Goal: Find contact information: Find contact information

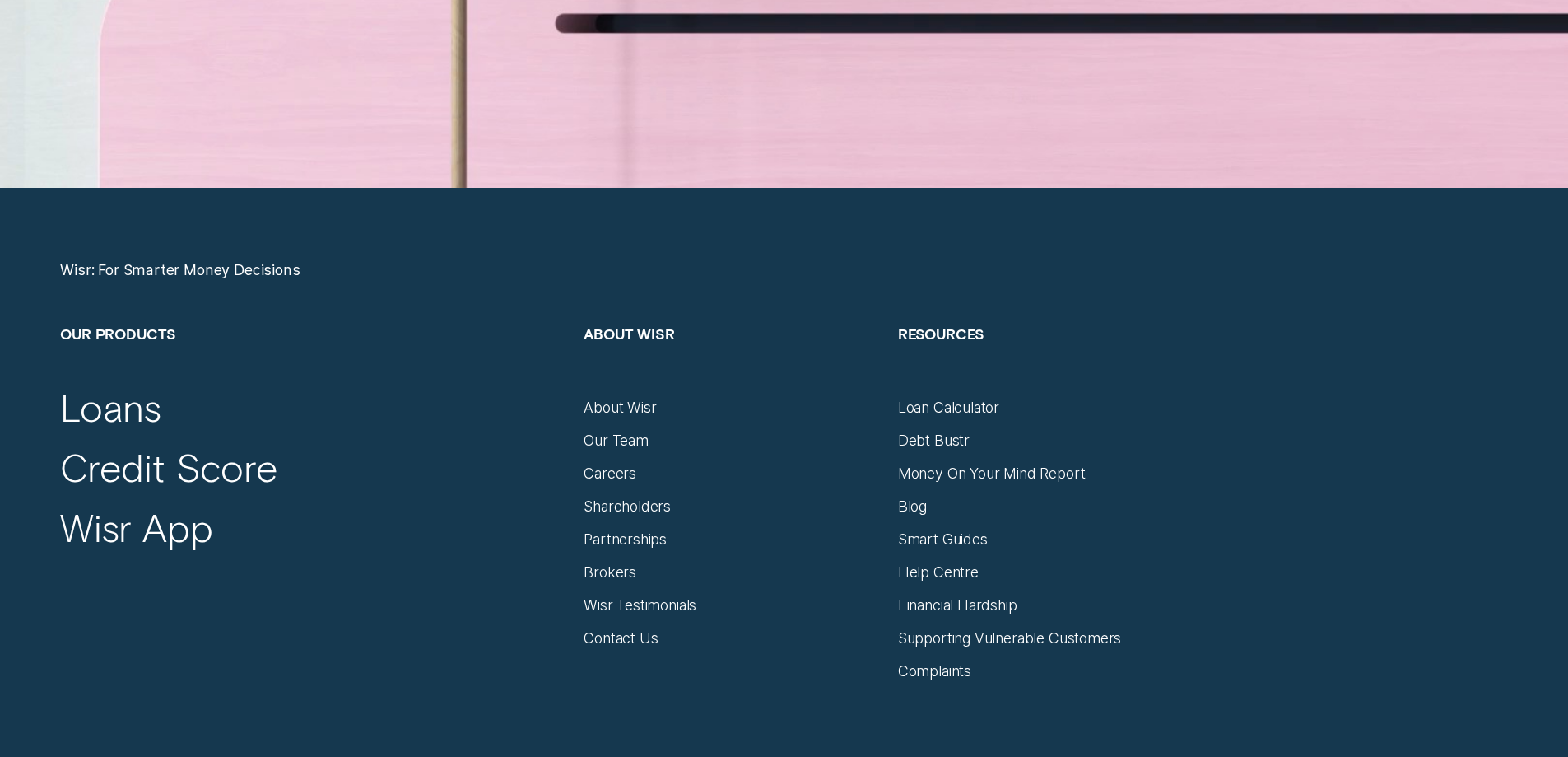
scroll to position [7001, 0]
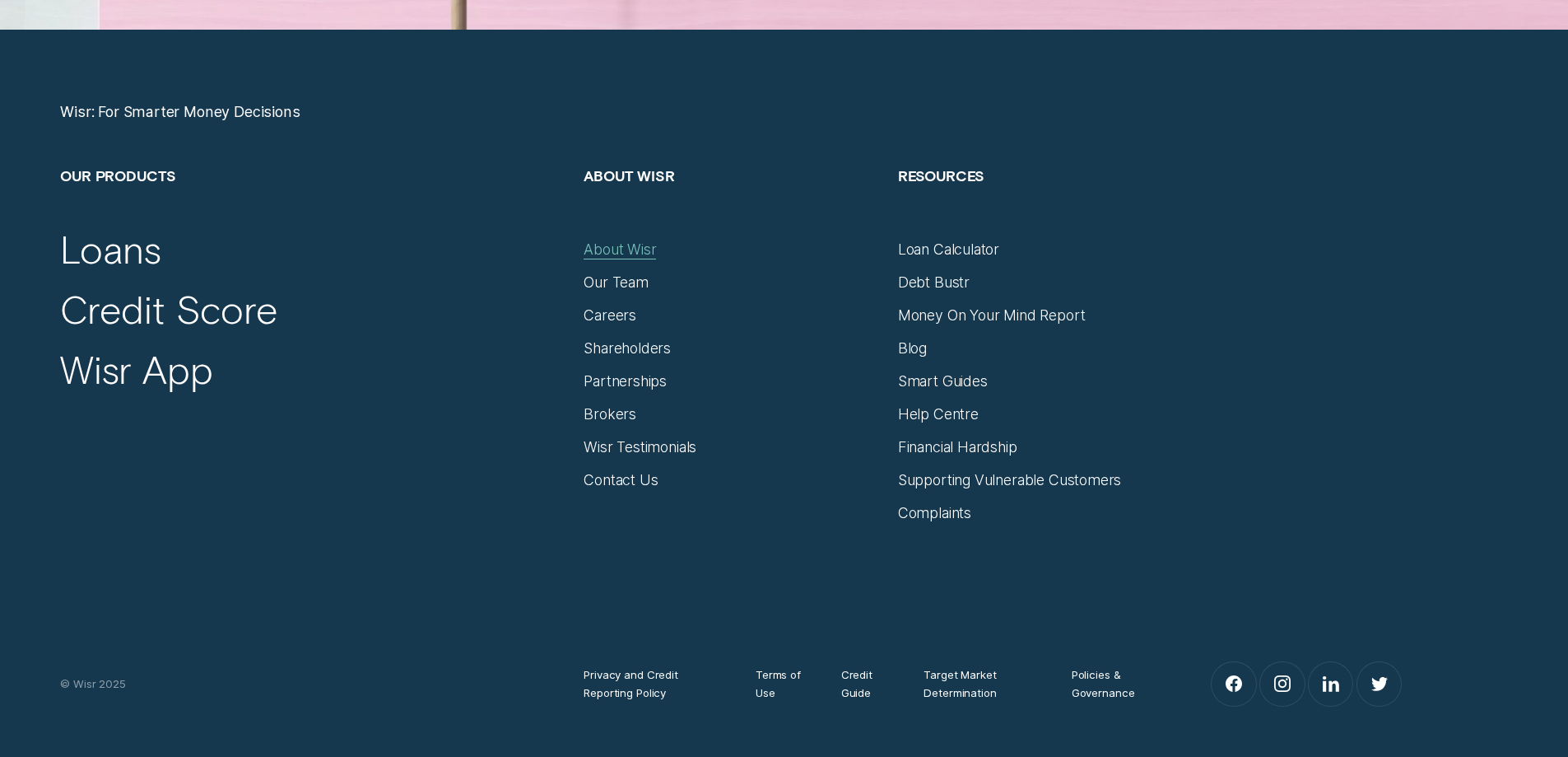
click at [630, 244] on div "About Wisr" at bounding box center [619, 249] width 72 height 18
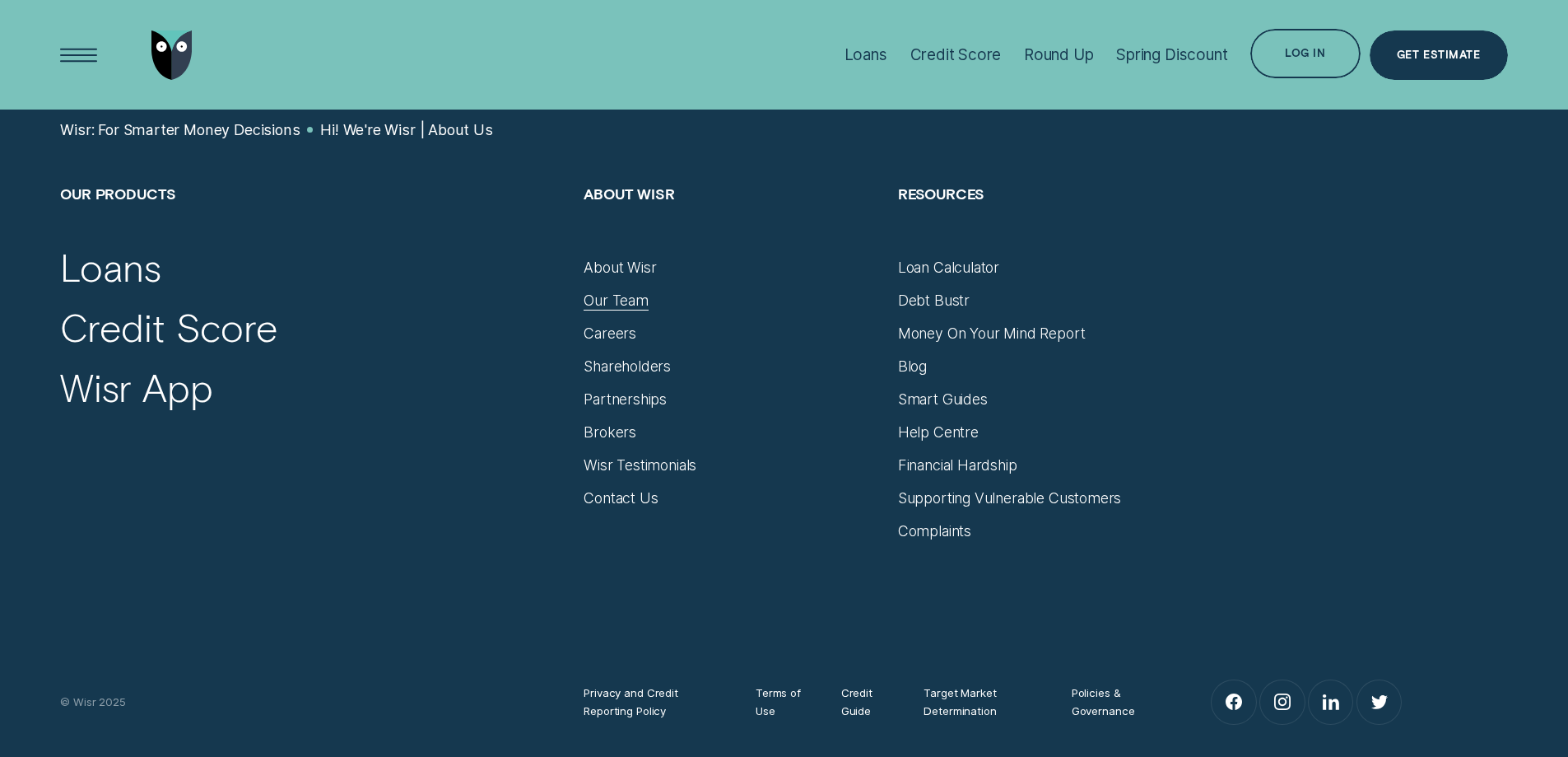
scroll to position [10995, 0]
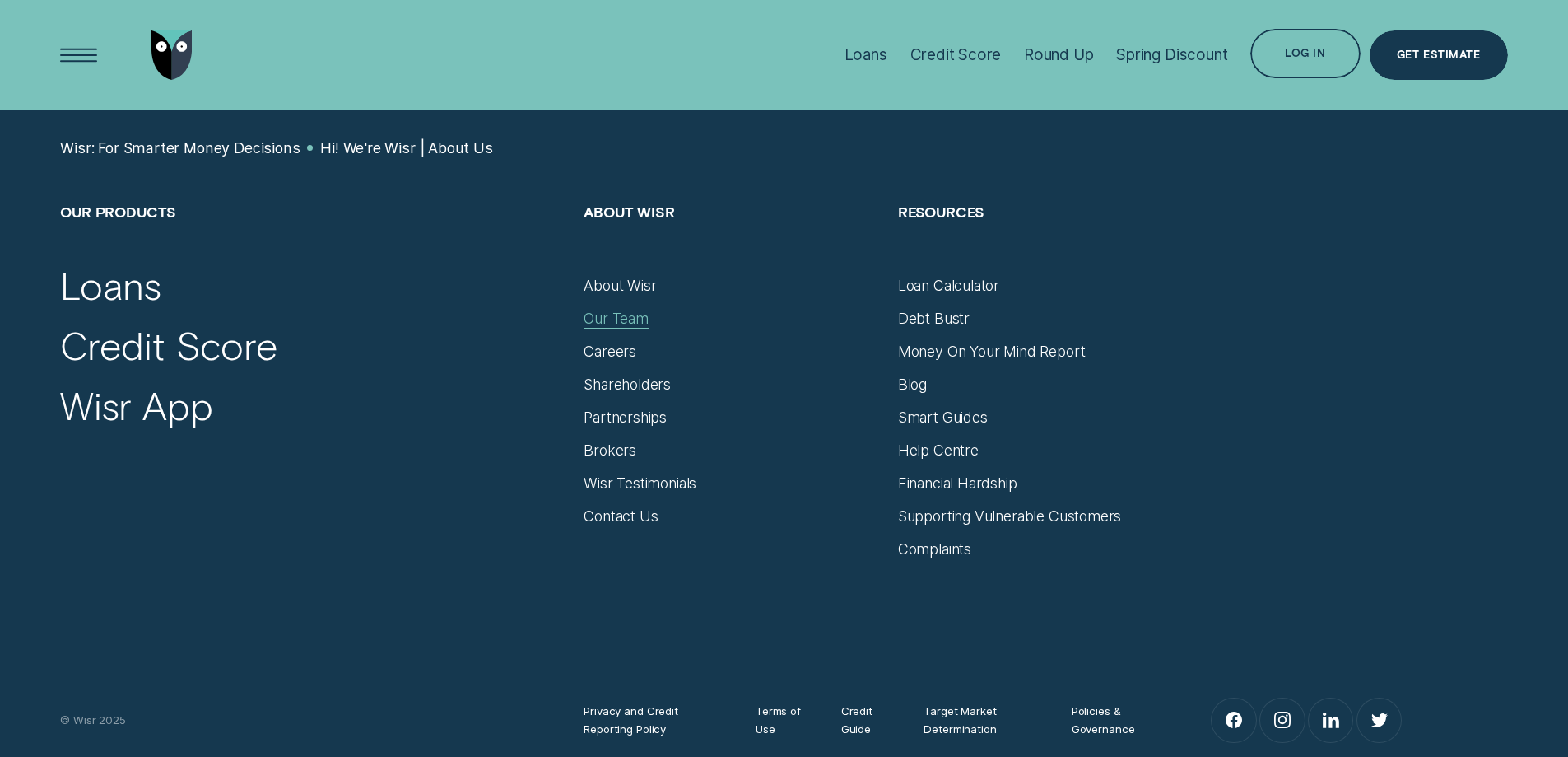
click at [605, 310] on div "Our Team" at bounding box center [615, 319] width 65 height 18
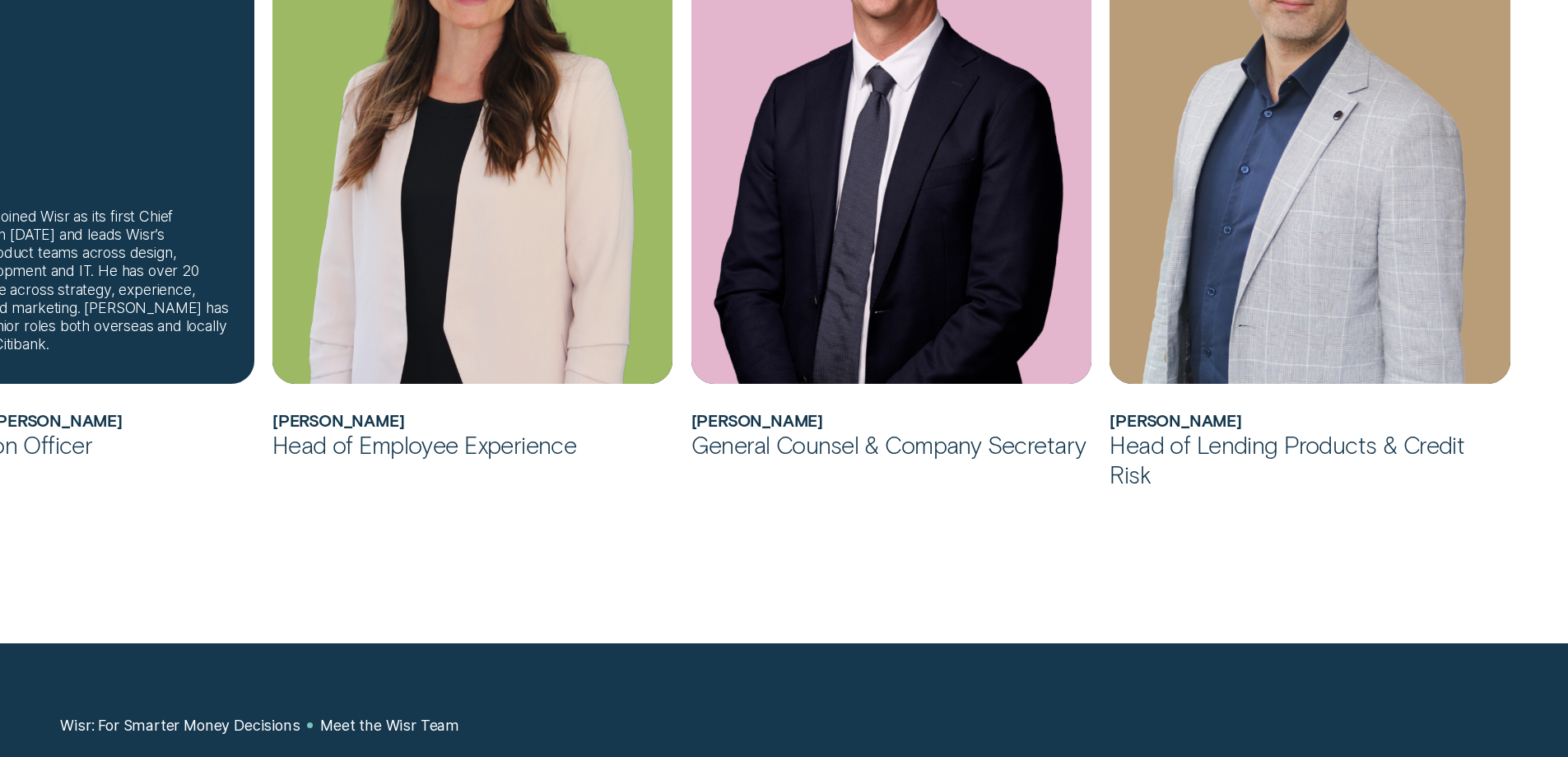
scroll to position [1729, 0]
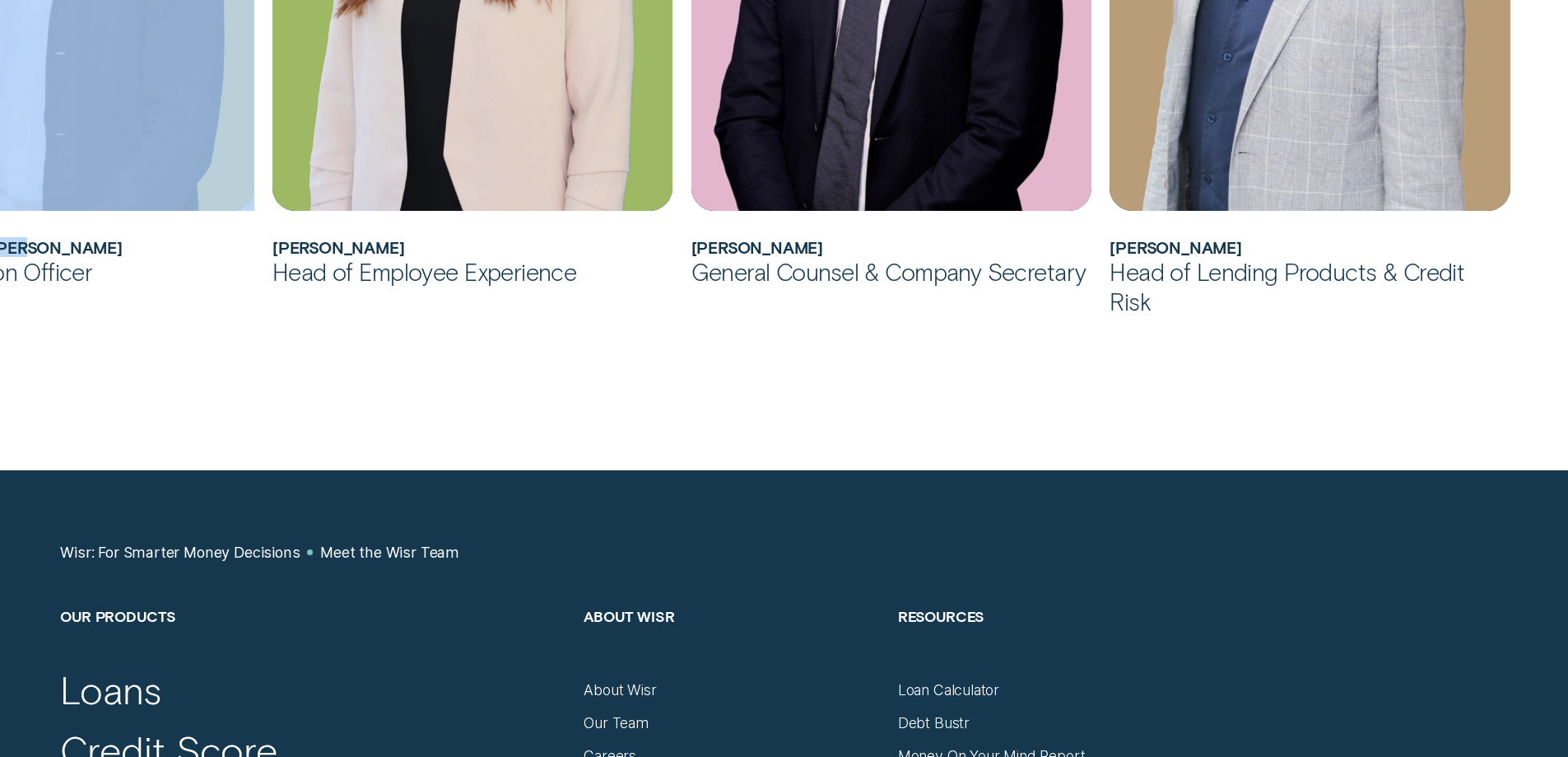
drag, startPoint x: 38, startPoint y: 231, endPoint x: 1000, endPoint y: 318, distance: 965.9
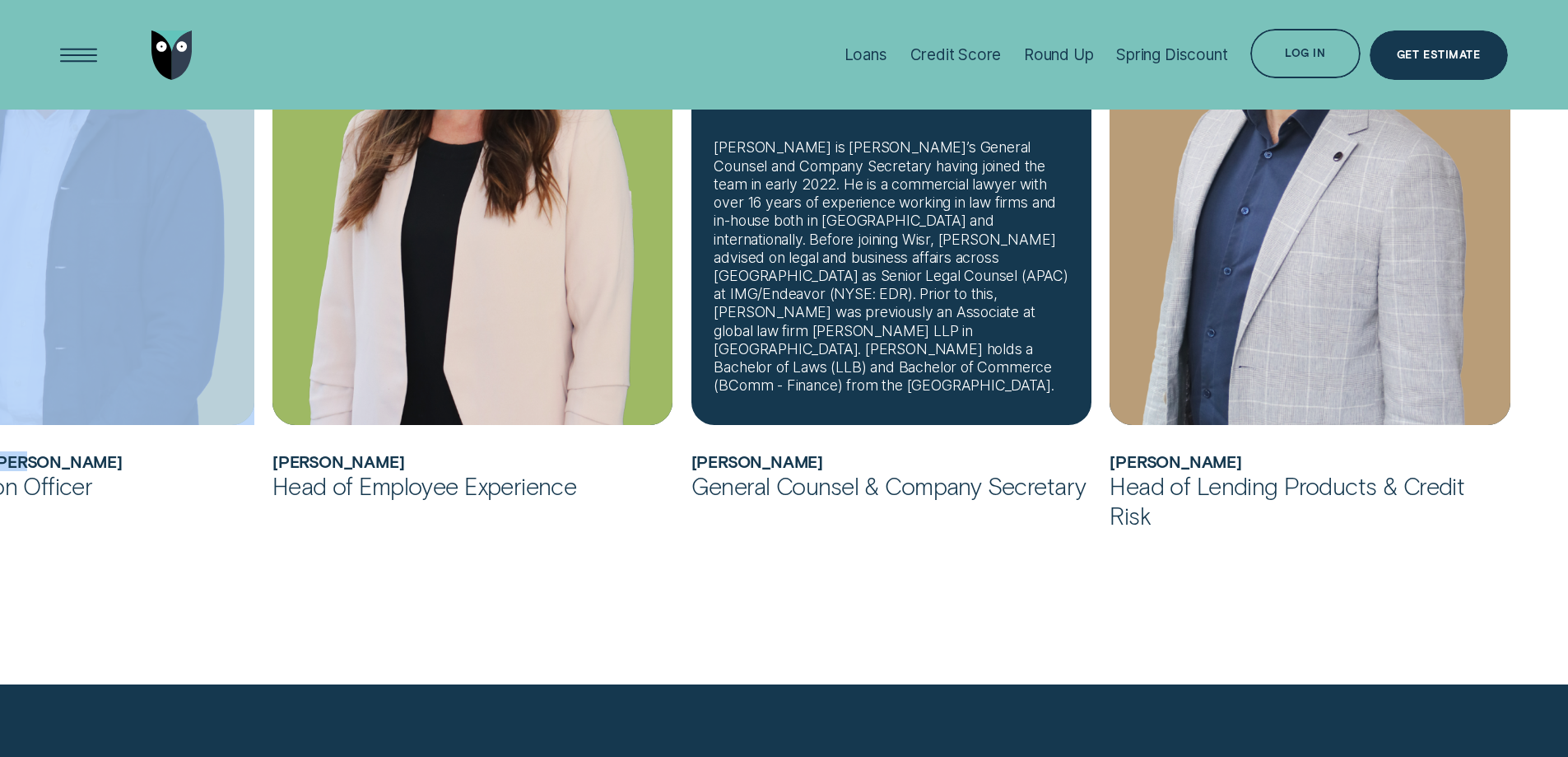
scroll to position [1318, 0]
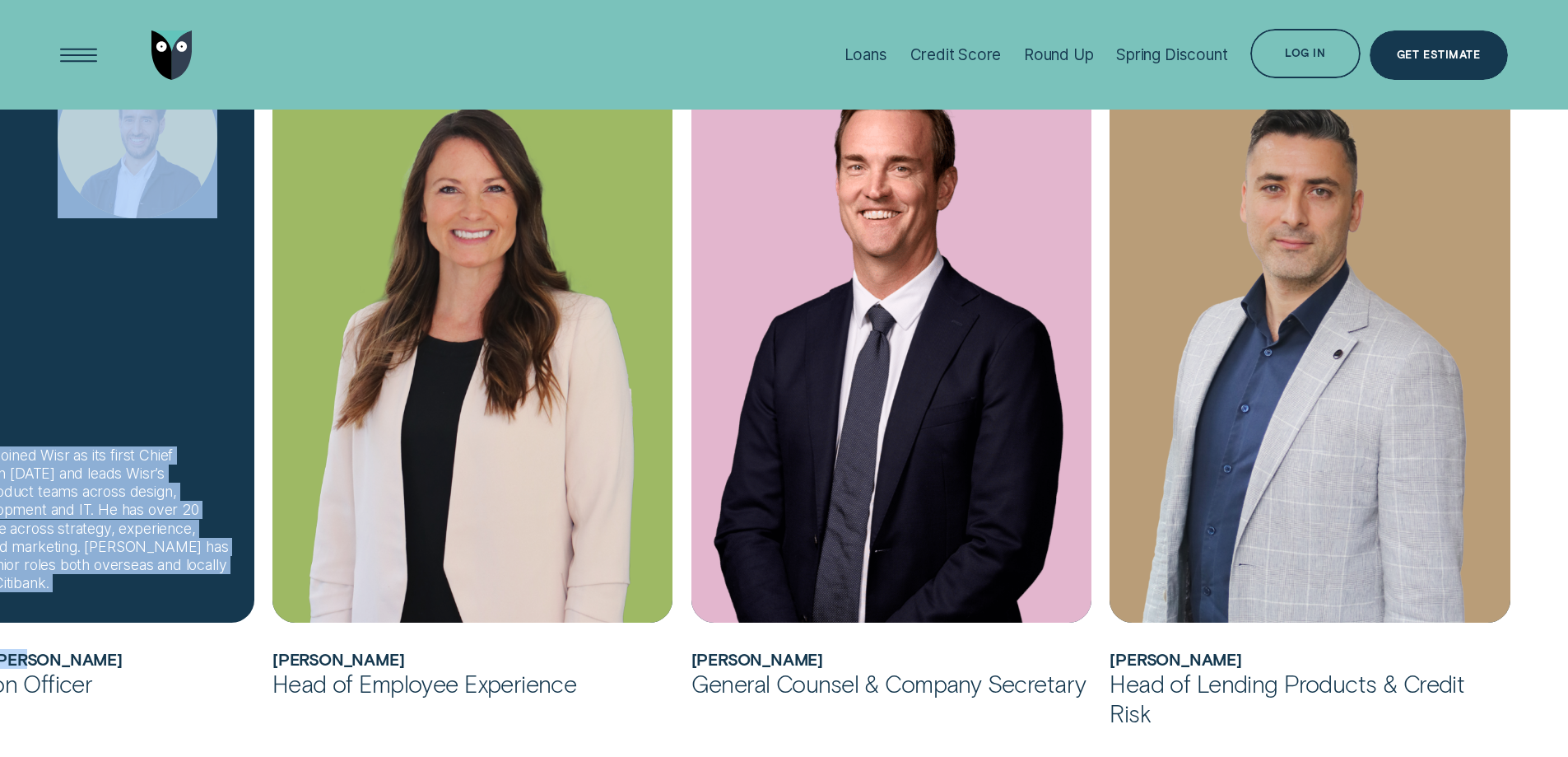
click at [77, 386] on div "Álvaro joined Wisr as its first Chief Innovation Officer in February 2025 and l…" at bounding box center [54, 322] width 401 height 601
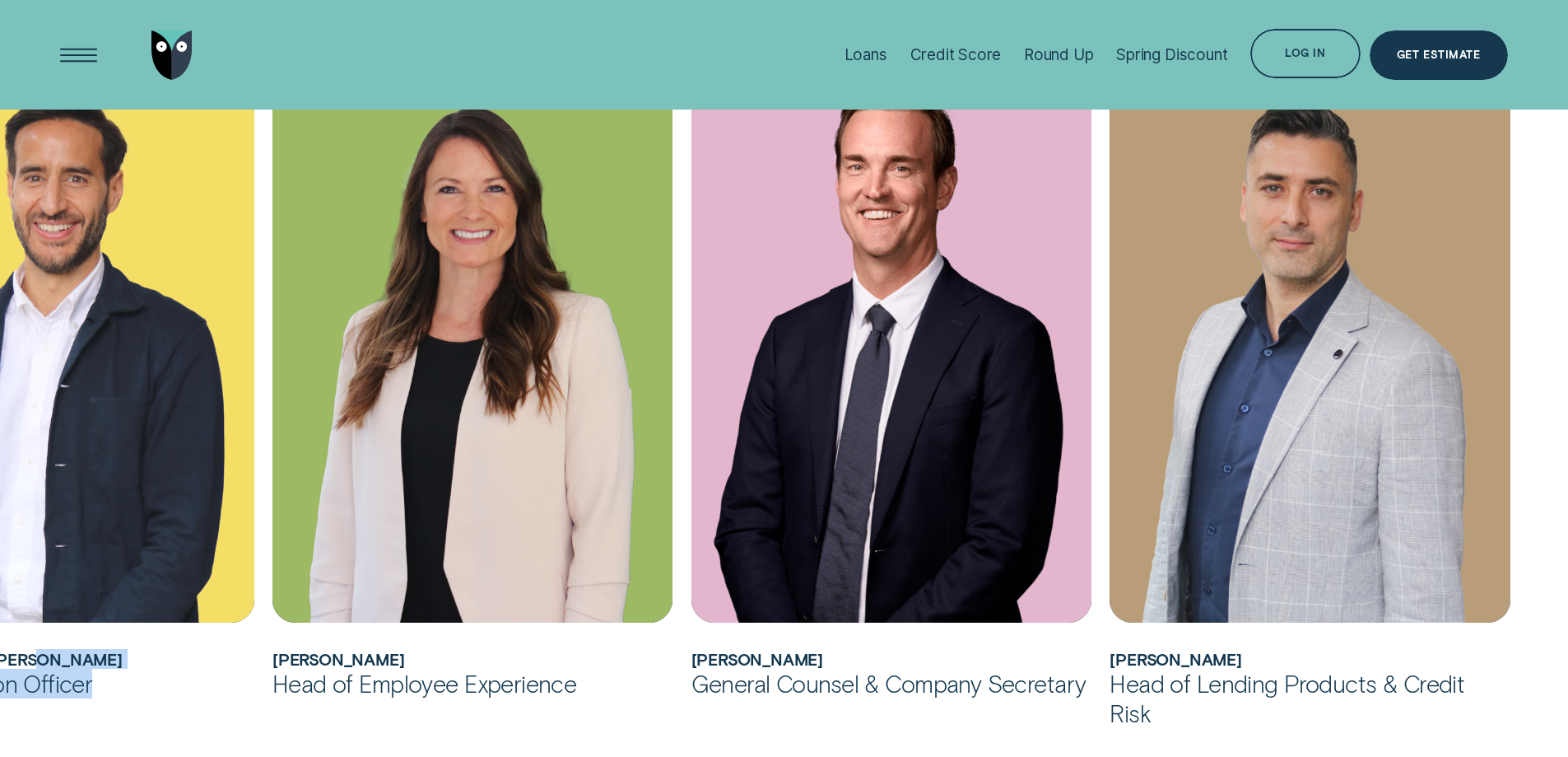
drag, startPoint x: 44, startPoint y: 649, endPoint x: 119, endPoint y: 678, distance: 80.4
click at [119, 678] on div "Álvaro joined Wisr as its first Chief Innovation Officer in February 2025 and l…" at bounding box center [54, 359] width 401 height 677
click at [167, 680] on div "Chief Innovation Officer" at bounding box center [54, 684] width 401 height 29
click at [188, 682] on div "Chief Innovation Officer" at bounding box center [54, 684] width 401 height 29
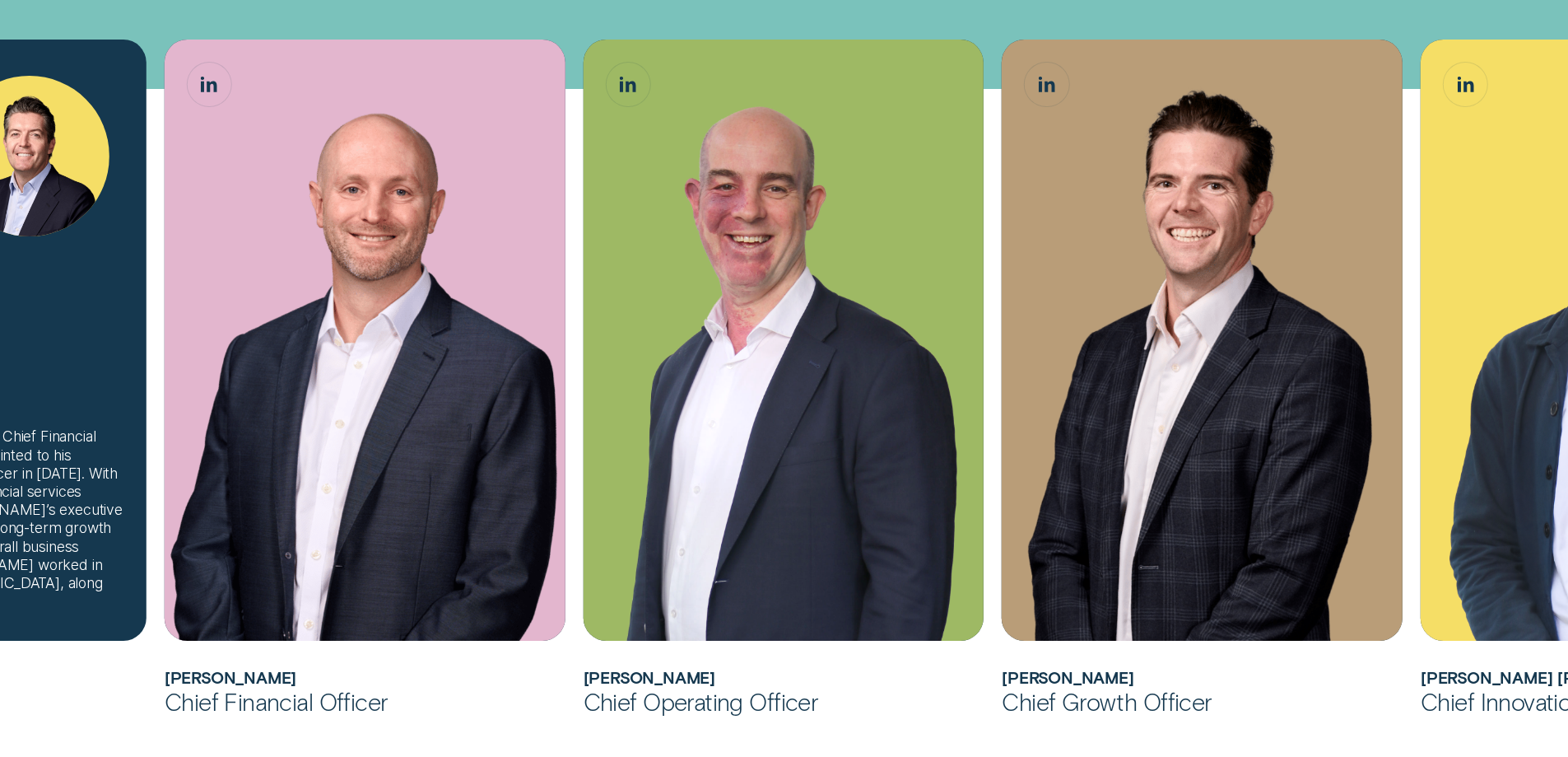
scroll to position [659, 0]
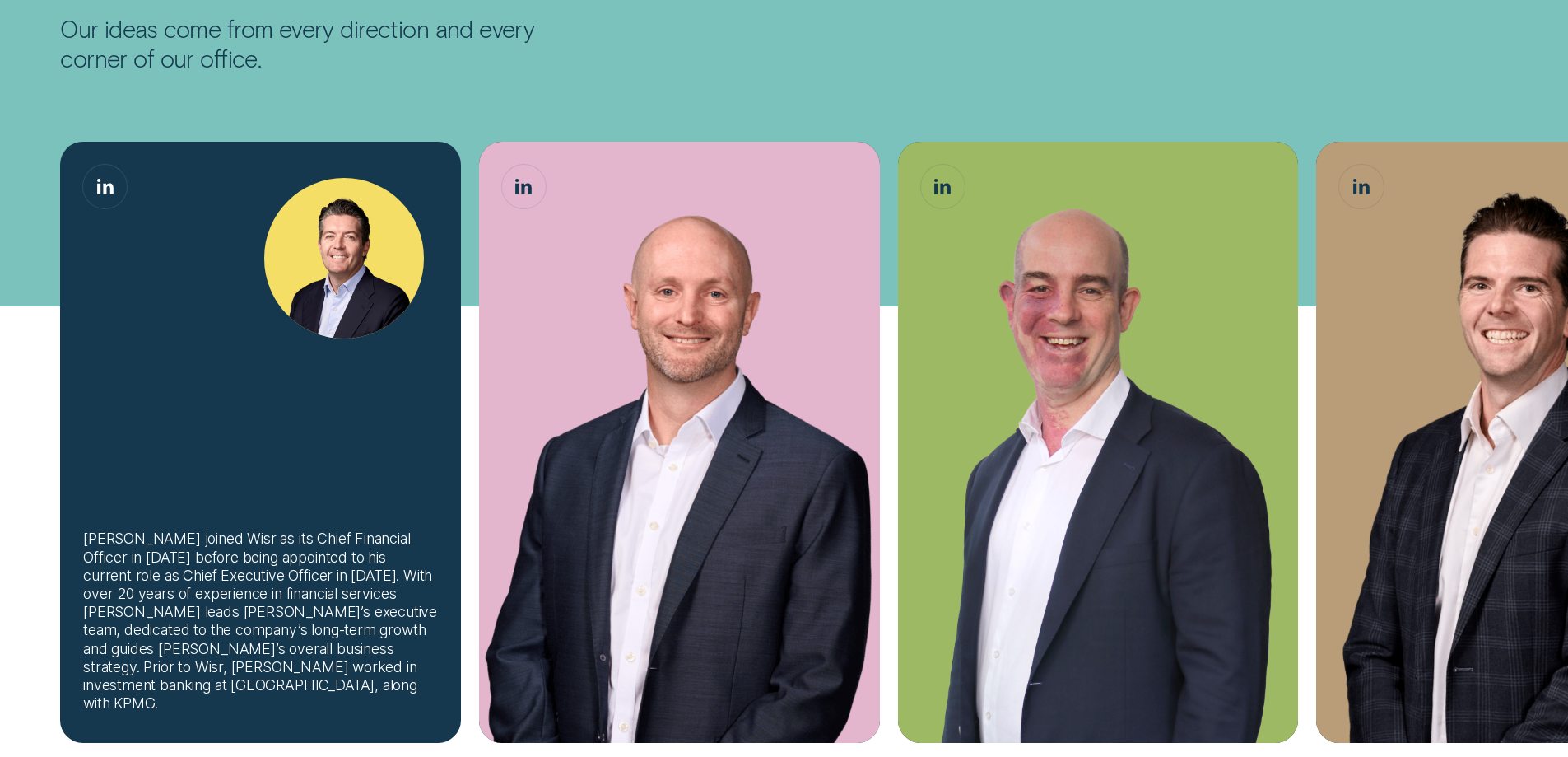
scroll to position [411, 0]
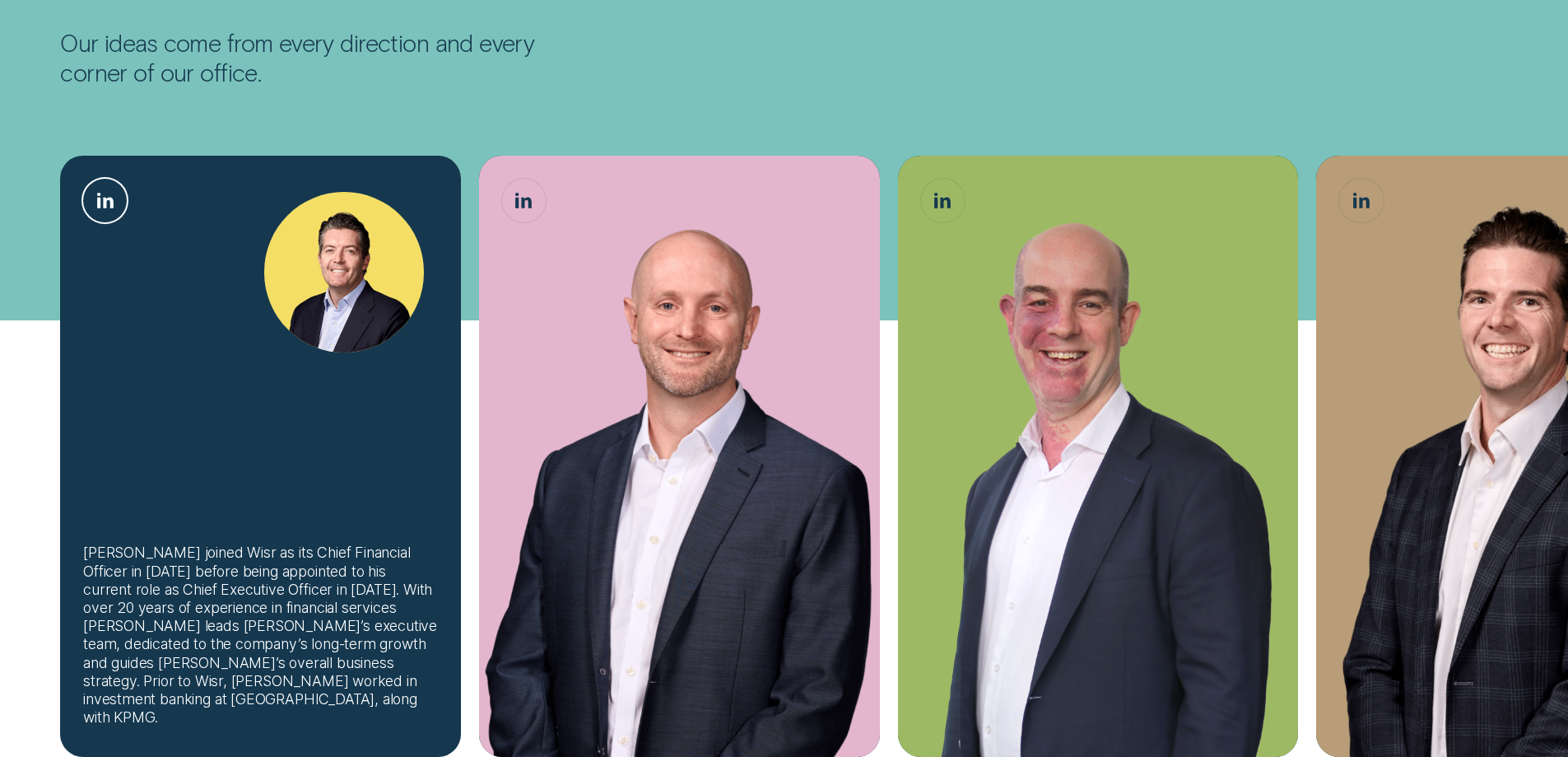
click at [101, 199] on icon "Andrew Goodwin, Chief Executive Officer LinkedIn button" at bounding box center [105, 200] width 16 height 16
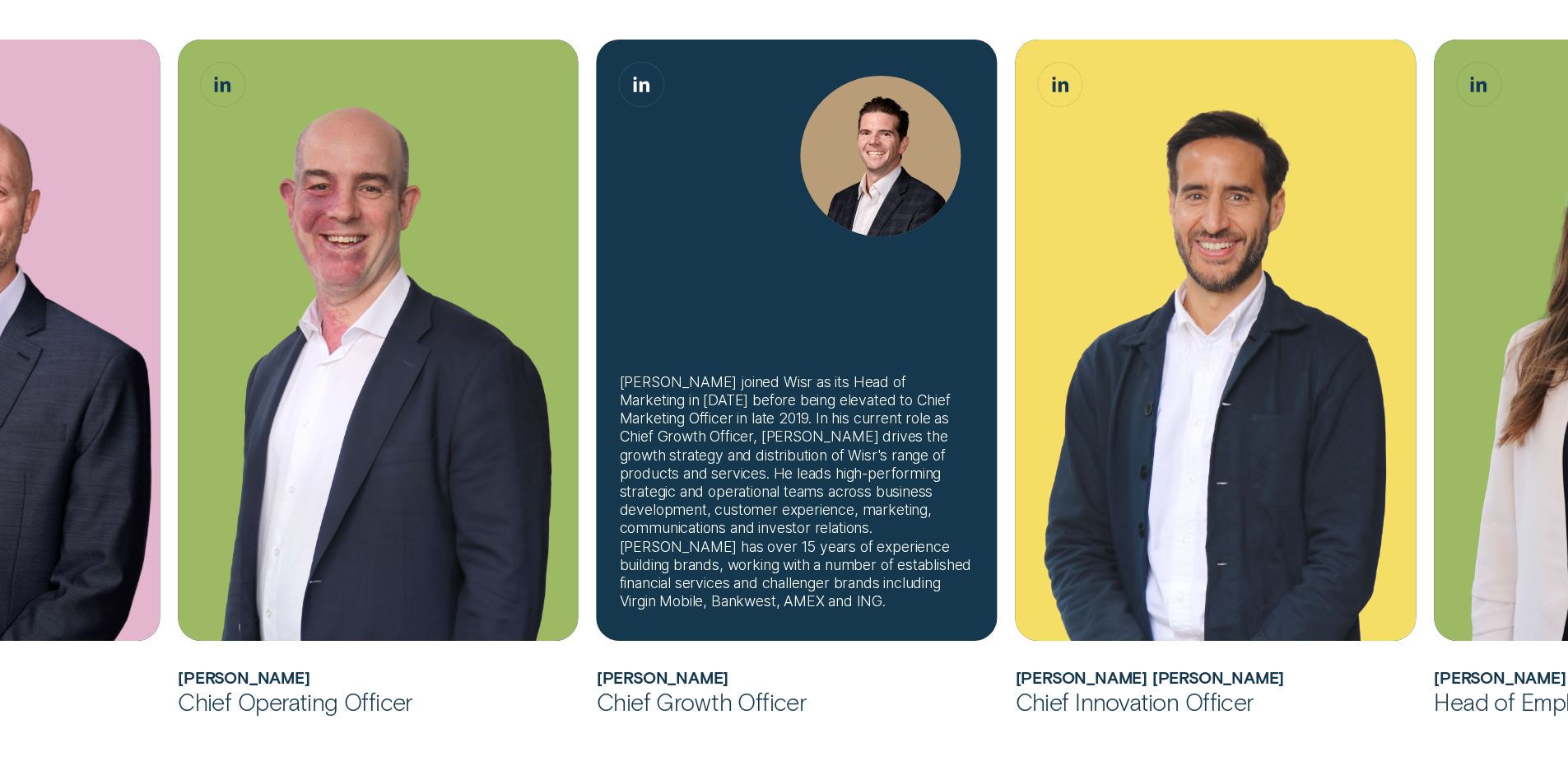
scroll to position [824, 0]
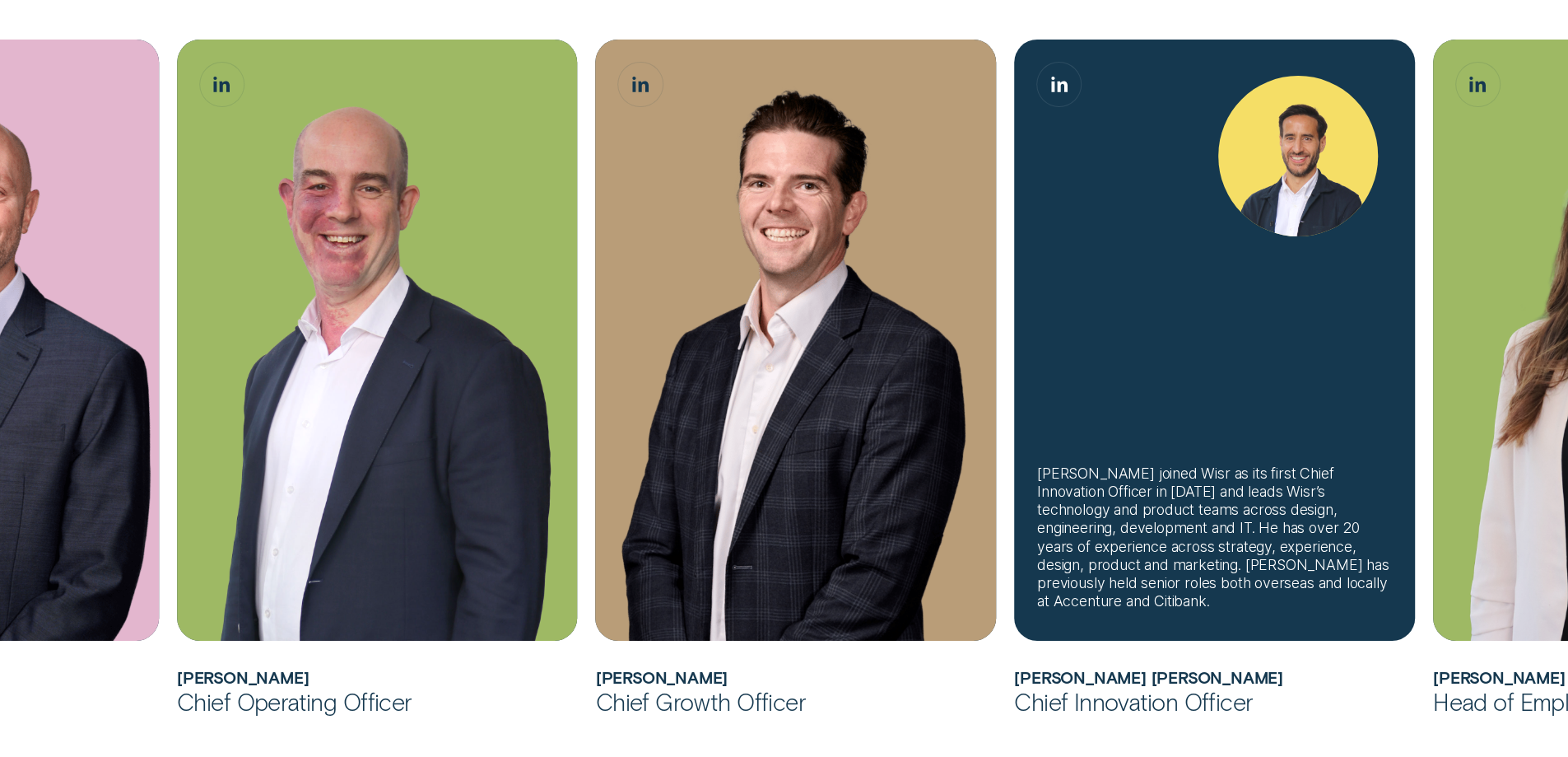
click at [1269, 287] on div "Álvaro joined Wisr as its first Chief Innovation Officer in February 2025 and l…" at bounding box center [1214, 340] width 401 height 601
click at [1286, 174] on img "Álvaro Carpio Colón, Chief Innovation Officer" at bounding box center [1298, 156] width 159 height 159
click at [1058, 71] on link "Álvaro Carpio Colón, Chief Innovation Officer LinkedIn button" at bounding box center [1059, 84] width 44 height 44
